Goal: Information Seeking & Learning: Learn about a topic

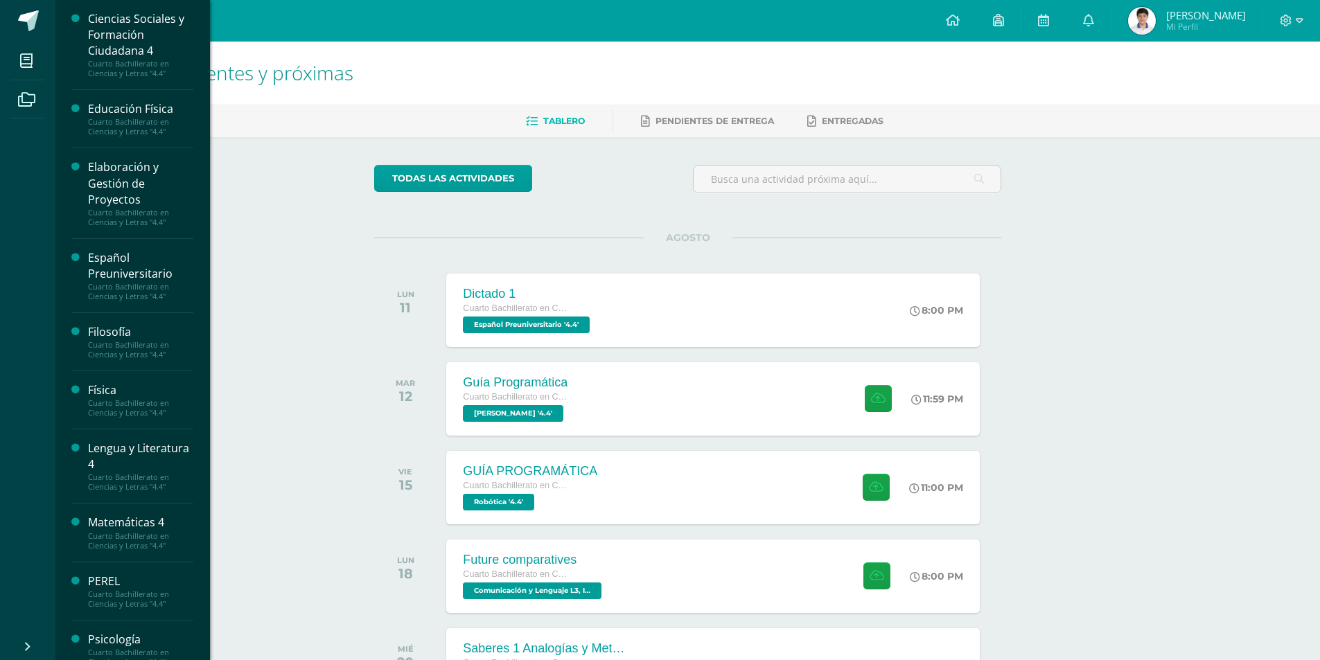
click at [116, 198] on div "Elaboración y Gestión de Proyectos" at bounding box center [140, 183] width 105 height 48
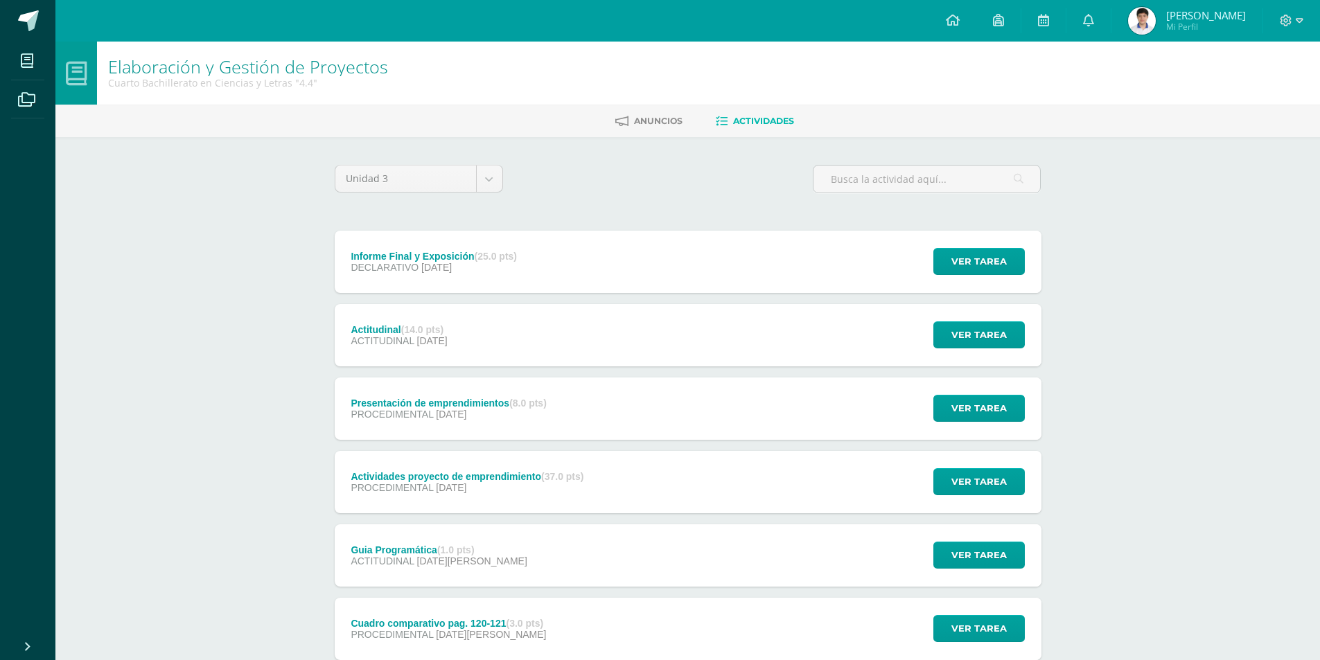
click at [735, 286] on div "Informe Final y Exposición (25.0 pts) DECLARATIVO [DATE] Ver tarea Informe Fina…" at bounding box center [688, 262] width 707 height 62
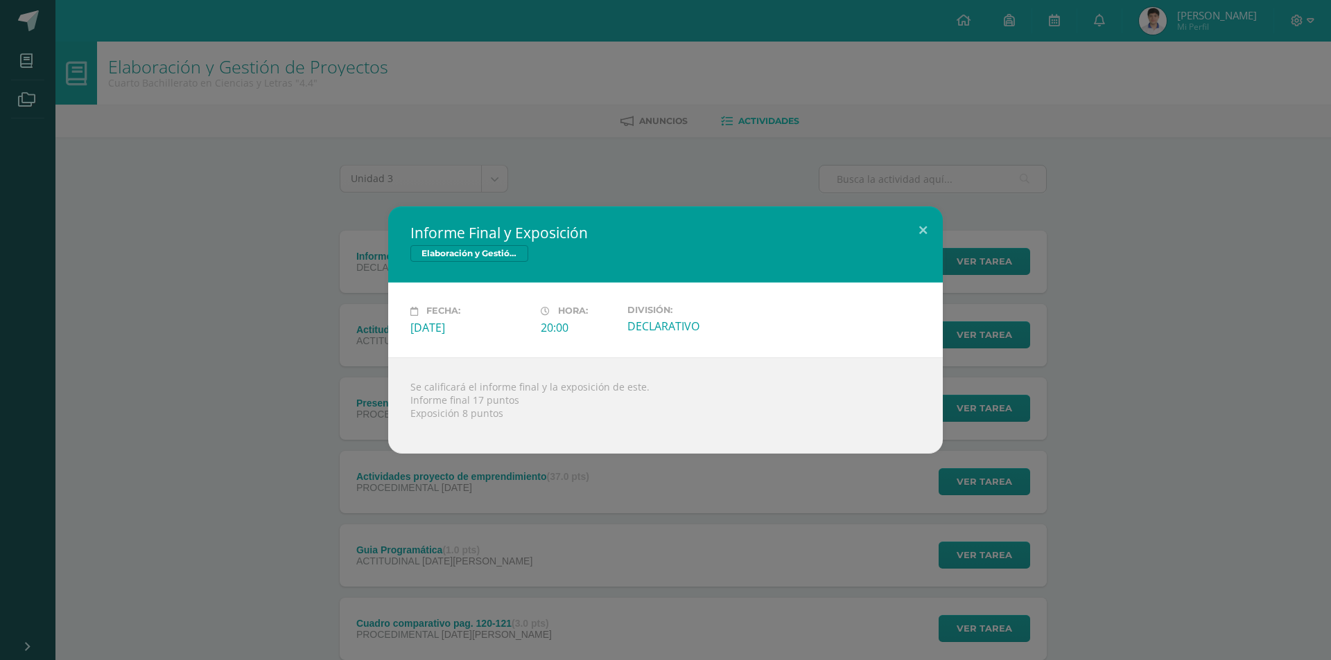
click at [631, 622] on div "Informe Final y Exposición Elaboración y Gestión de Proyectos Fecha: [DATE] Hor…" at bounding box center [665, 330] width 1331 height 660
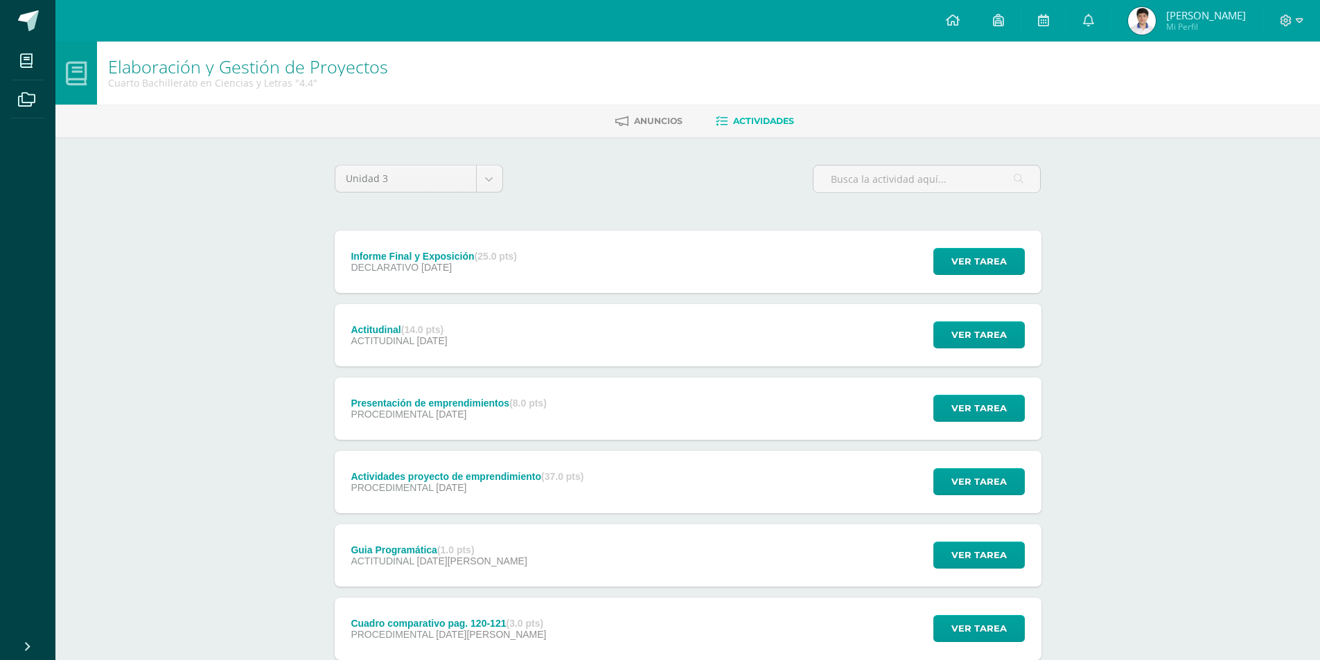
click at [610, 505] on div "Actividades proyecto de emprendimiento (37.0 pts) PROCEDIMENTAL [DATE] Ver tare…" at bounding box center [688, 482] width 707 height 62
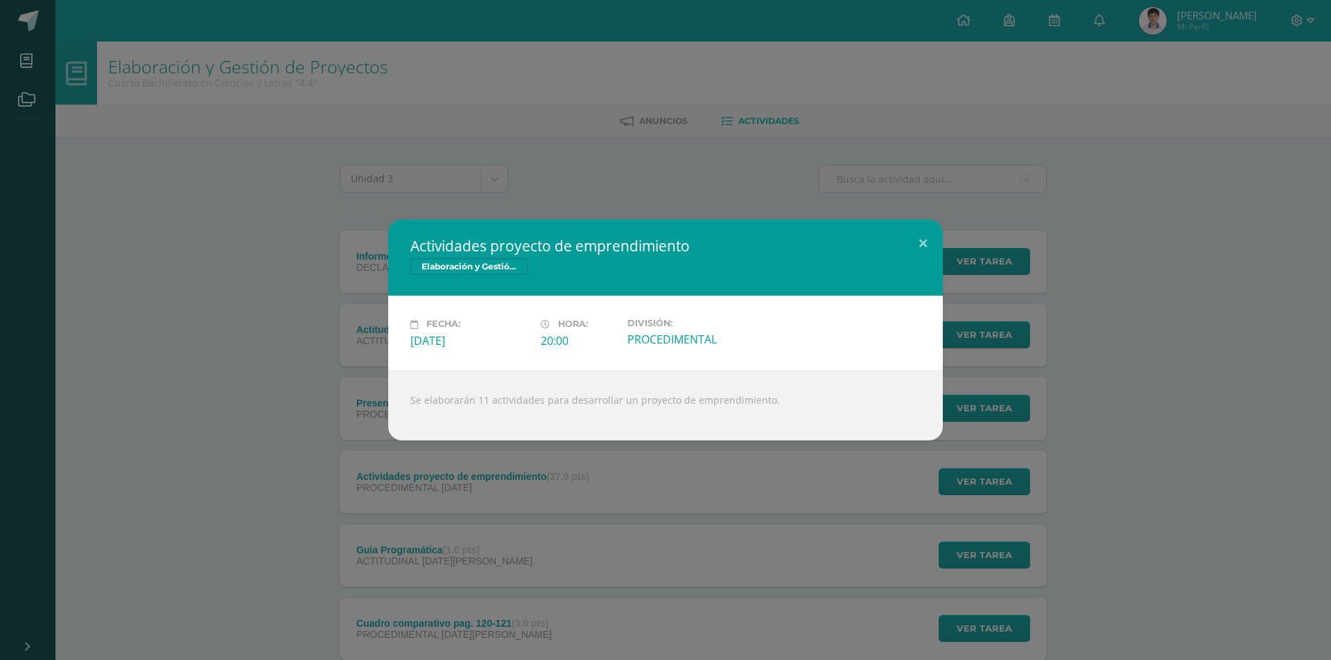
click at [621, 523] on div "Actividades proyecto de emprendimiento Elaboración y Gestión de Proyectos Fecha…" at bounding box center [665, 330] width 1331 height 660
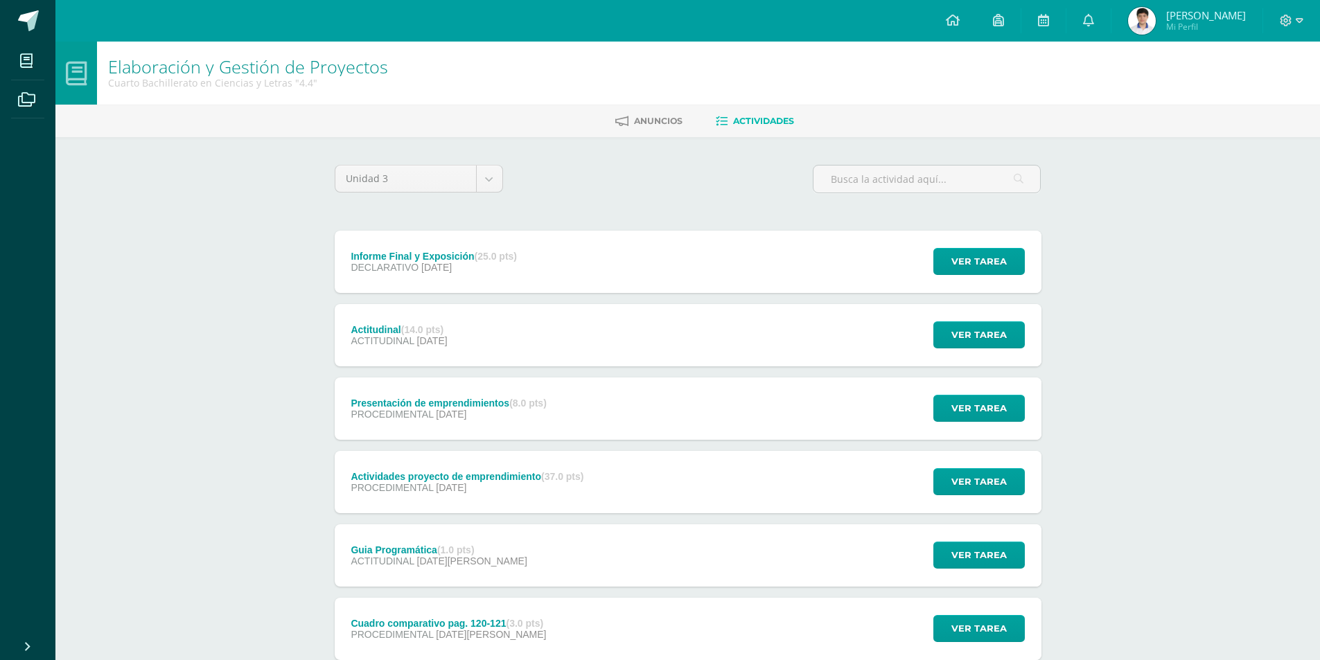
click at [698, 393] on div "Presentación de emprendimientos (8.0 pts) PROCEDIMENTAL [DATE] Ver tarea Presen…" at bounding box center [688, 409] width 707 height 62
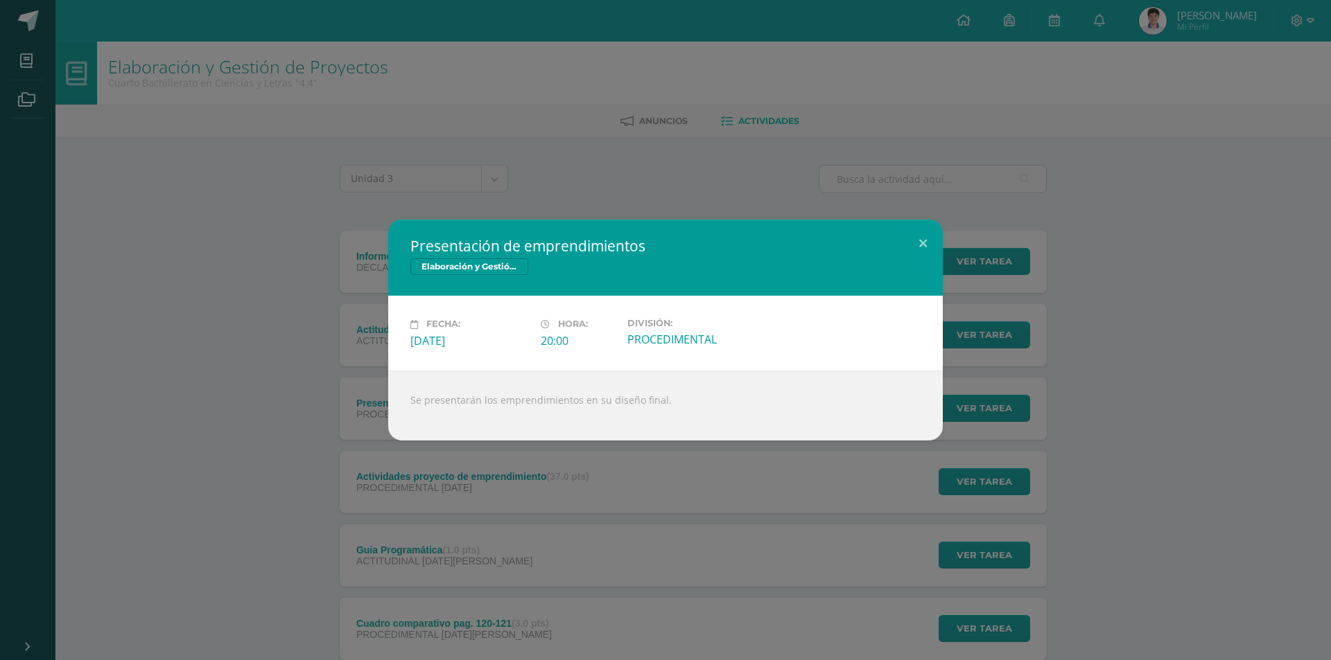
click at [713, 466] on div "Presentación de emprendimientos Elaboración y Gestión de Proyectos Fecha: [DATE…" at bounding box center [665, 330] width 1331 height 660
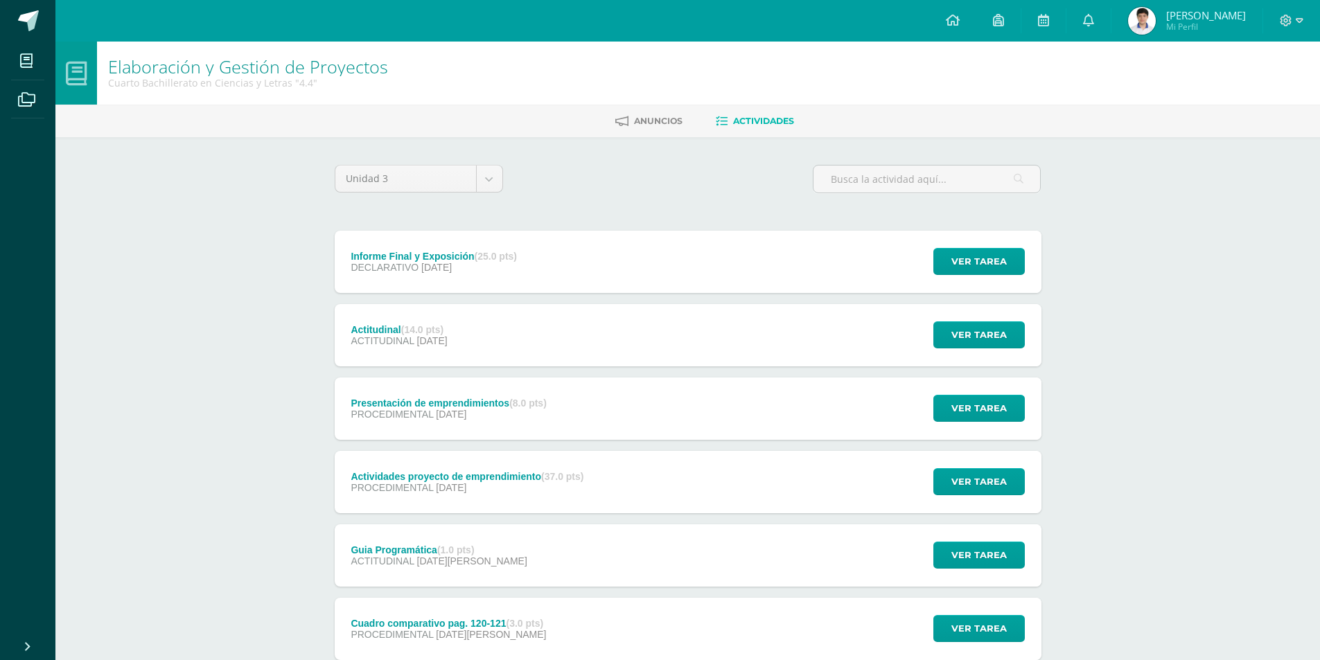
click at [661, 477] on div "Actividades proyecto de emprendimiento (37.0 pts) PROCEDIMENTAL [DATE] Ver tare…" at bounding box center [688, 482] width 707 height 62
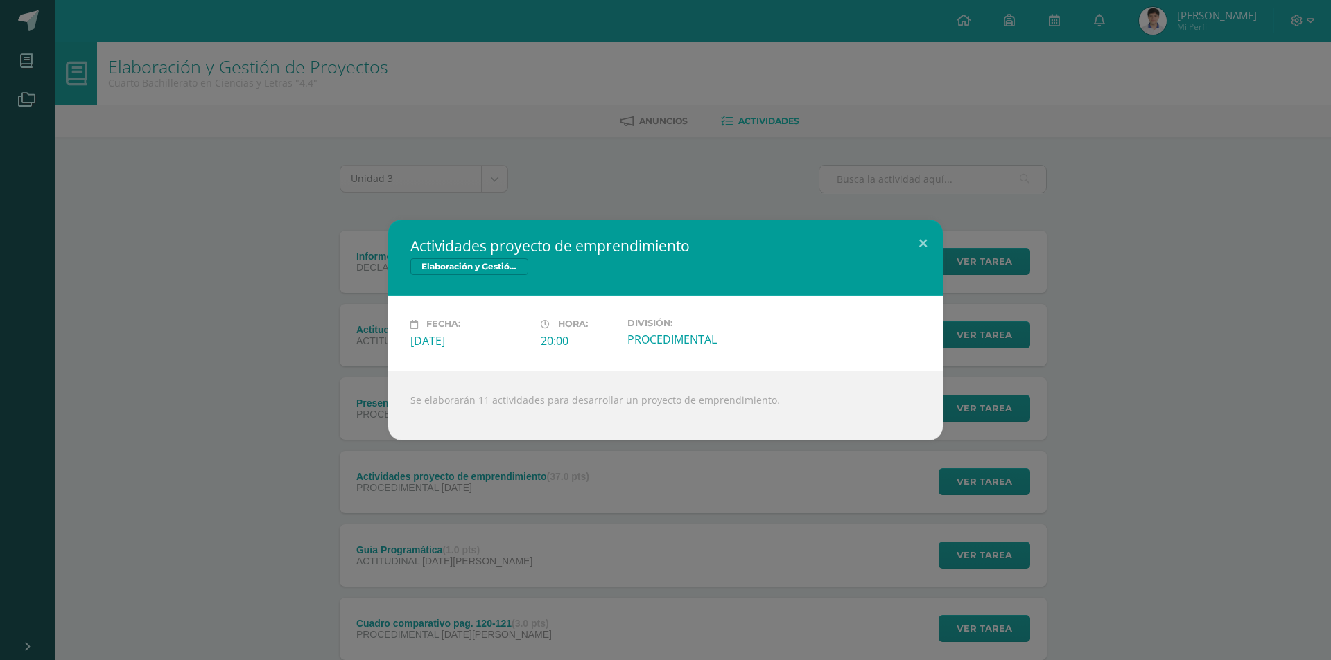
drag, startPoint x: 674, startPoint y: 526, endPoint x: 686, endPoint y: 498, distance: 30.1
click at [674, 526] on div "Actividades proyecto de emprendimiento Elaboración y Gestión de Proyectos Fecha…" at bounding box center [665, 330] width 1331 height 660
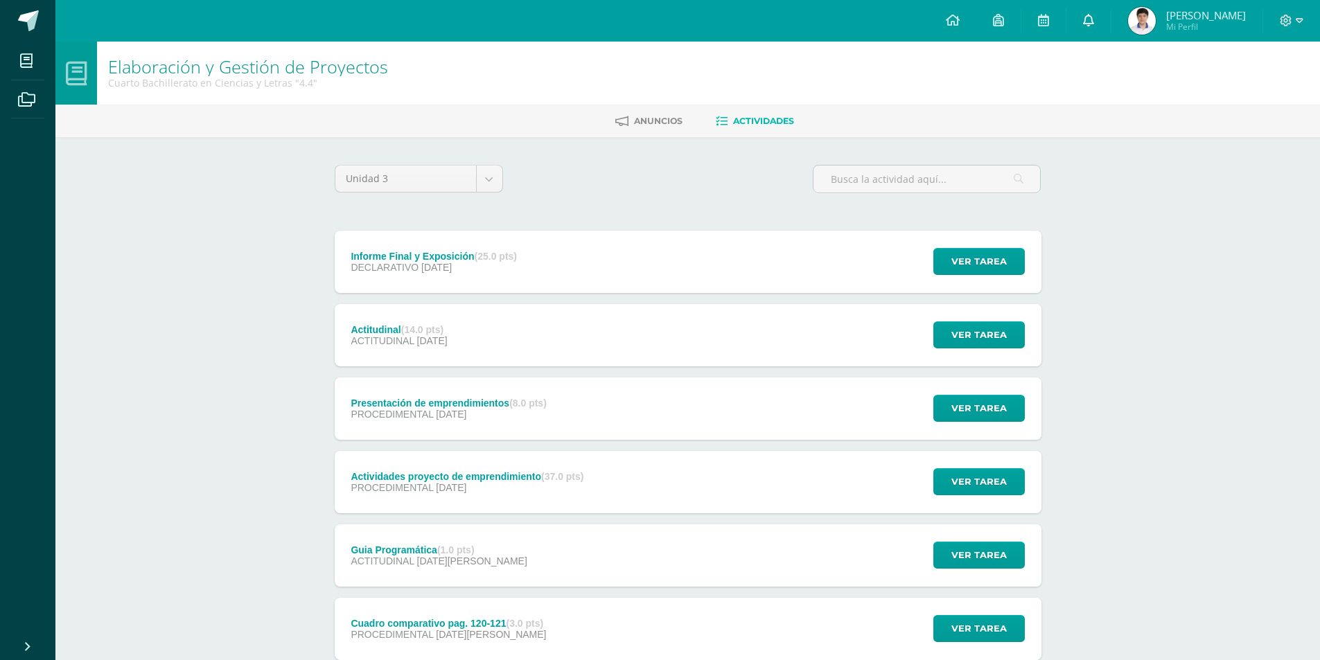
click at [1083, 12] on link at bounding box center [1089, 21] width 44 height 42
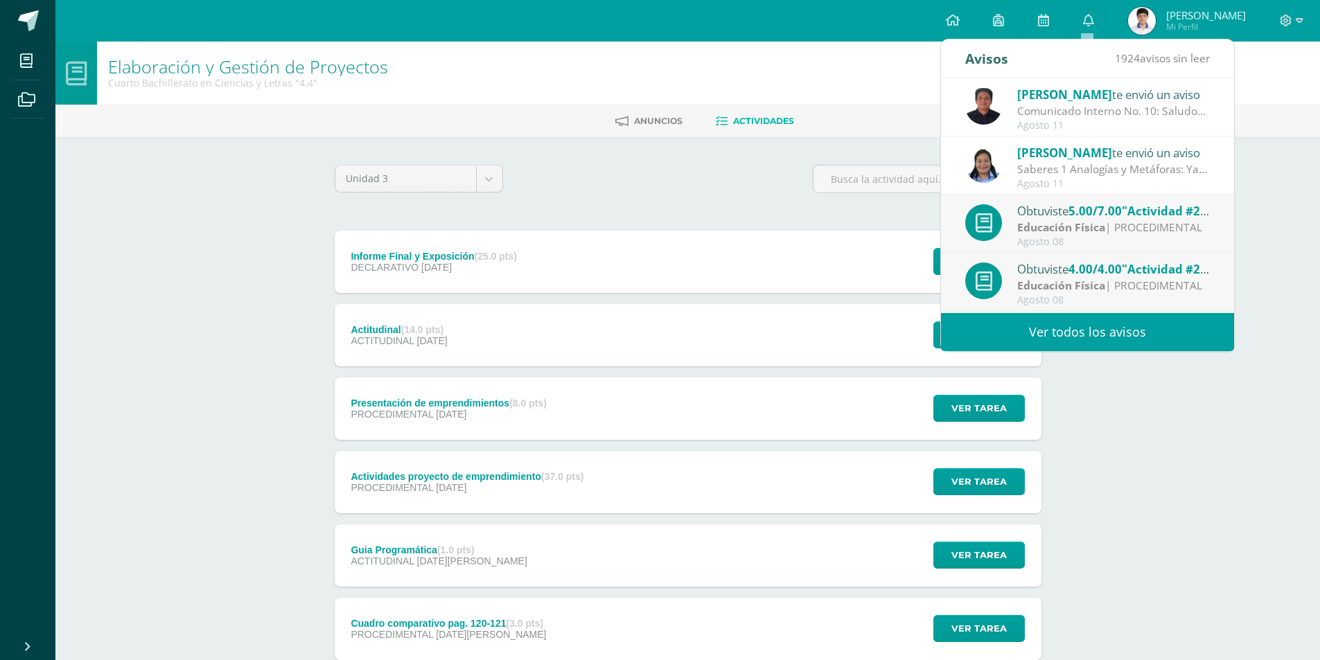
click at [1089, 343] on link "Ver todos los avisos" at bounding box center [1087, 332] width 293 height 38
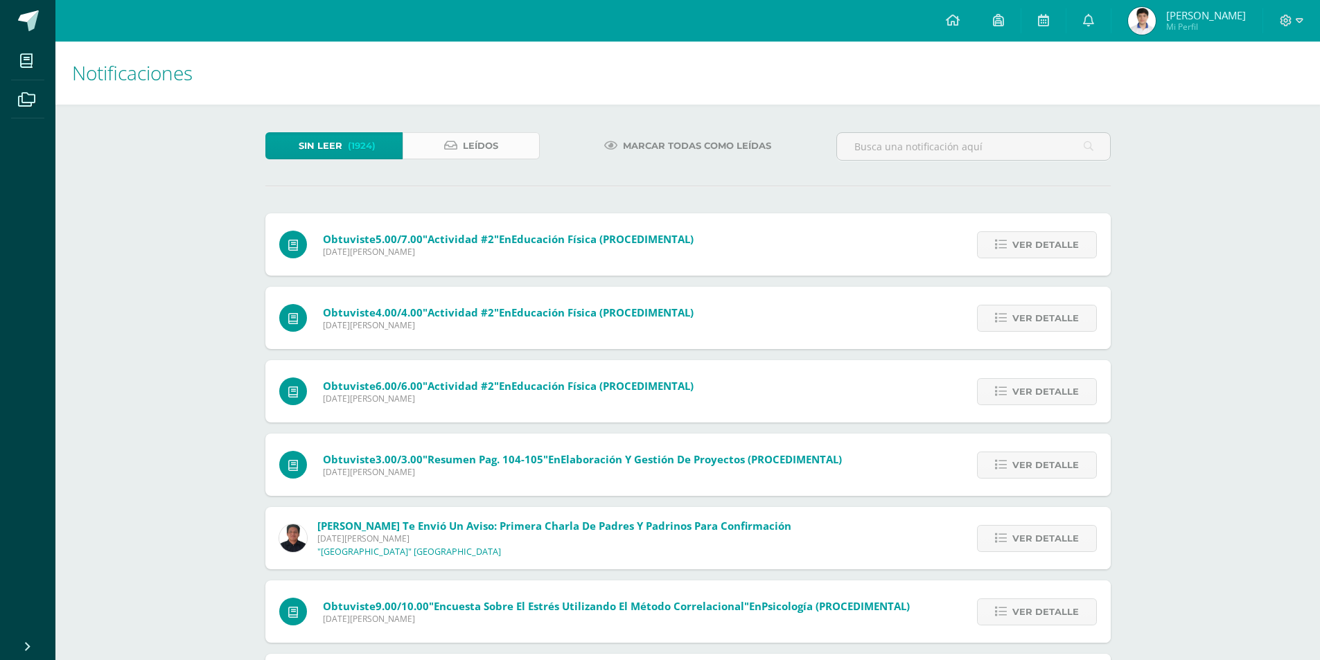
click at [511, 137] on link "Leídos" at bounding box center [471, 145] width 137 height 27
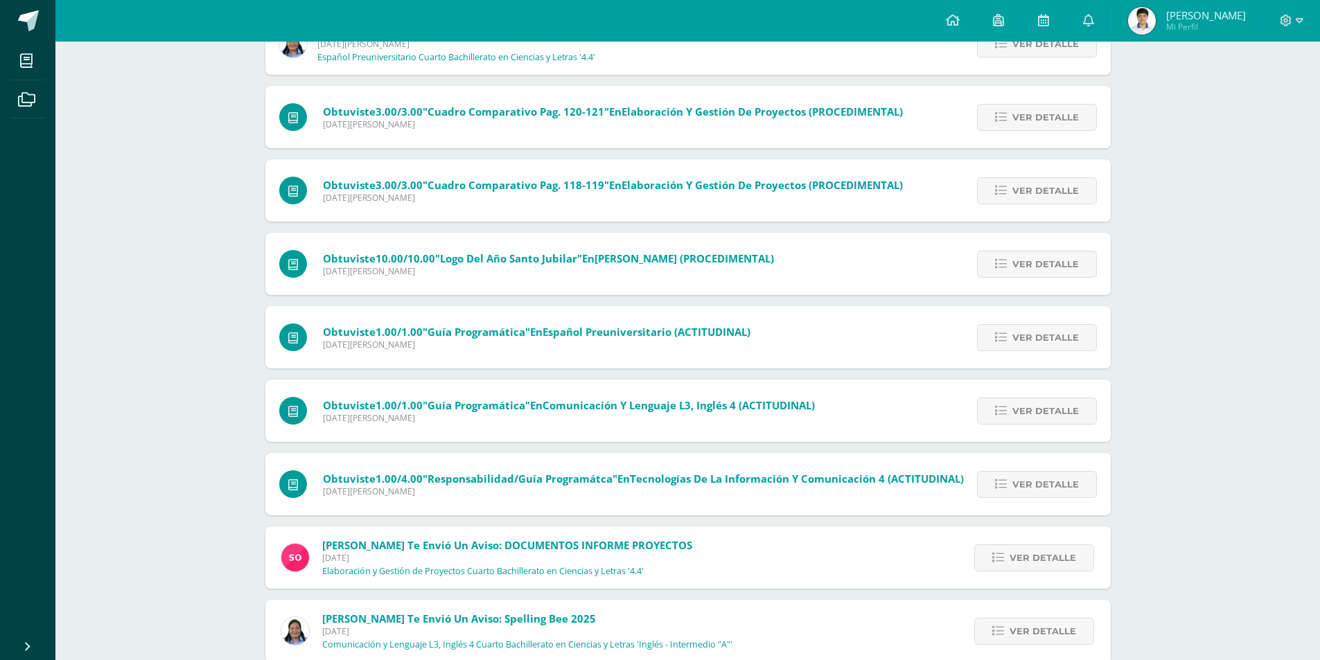
scroll to position [489, 0]
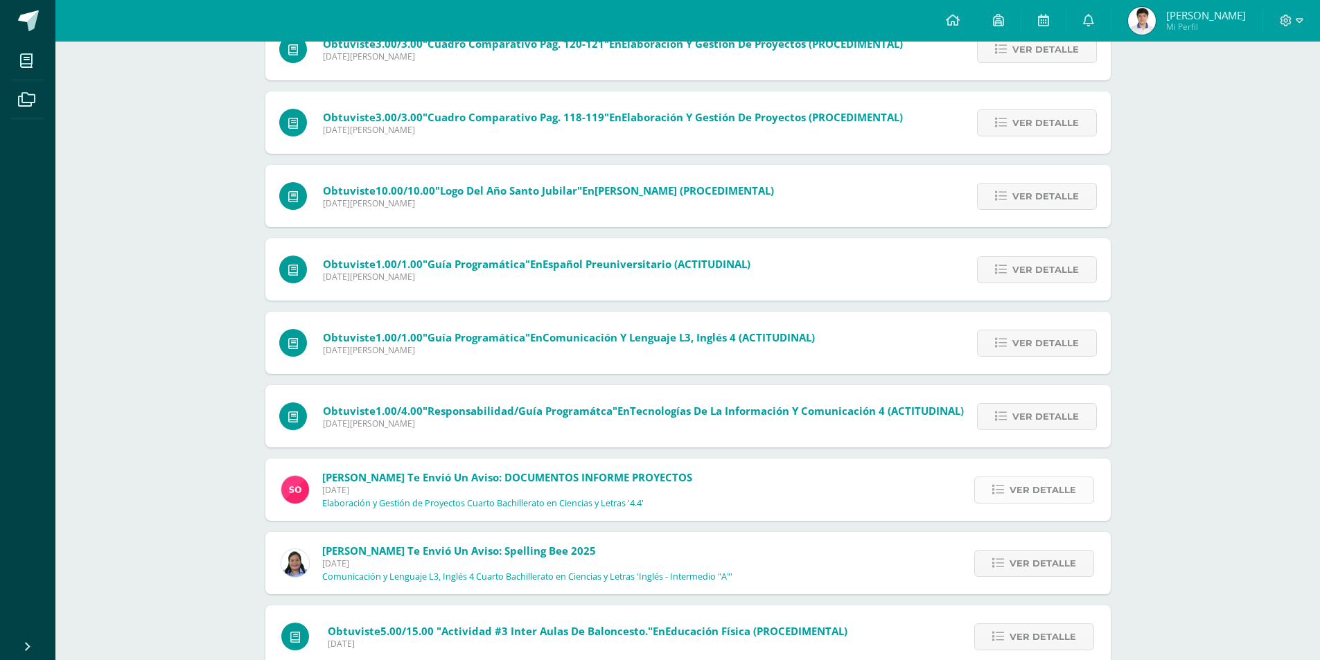
click at [1018, 490] on span "Ver detalle" at bounding box center [1043, 490] width 67 height 26
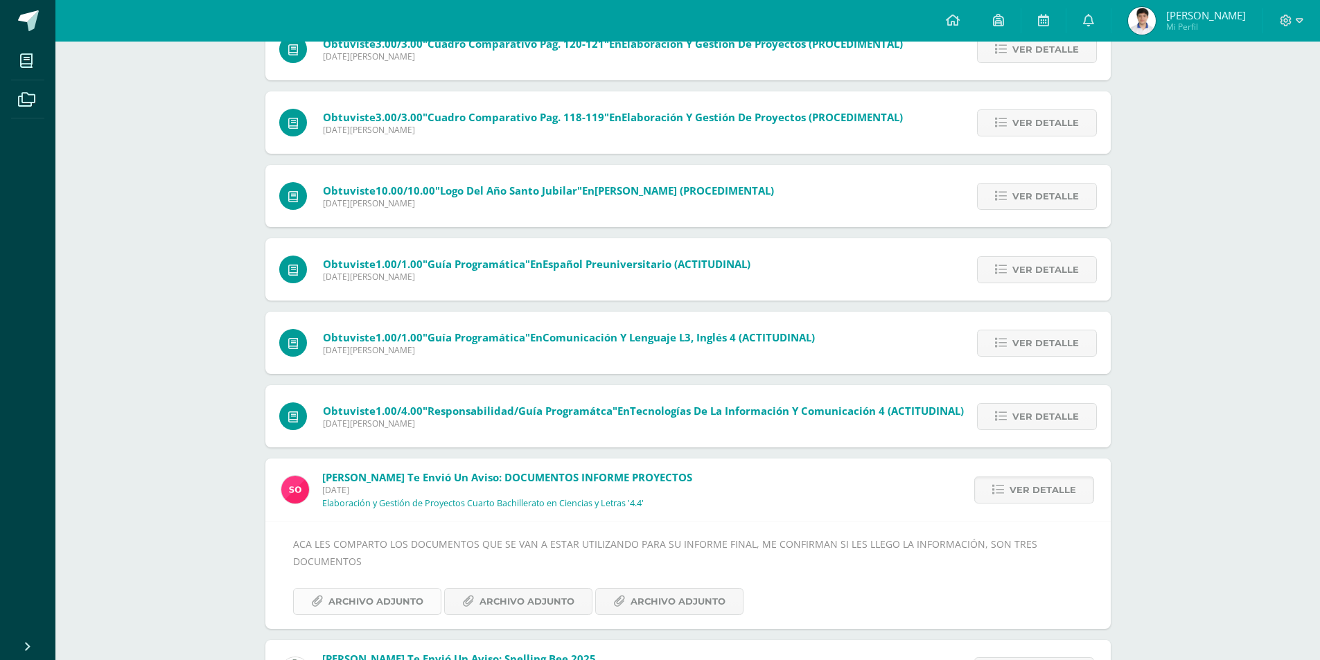
click at [365, 606] on span "Archivo Adjunto" at bounding box center [375, 602] width 95 height 26
click at [556, 601] on span "Archivo Adjunto" at bounding box center [527, 602] width 95 height 26
click at [647, 602] on span "Archivo Adjunto" at bounding box center [678, 602] width 95 height 26
click at [357, 596] on span "Archivo Adjunto" at bounding box center [375, 602] width 95 height 26
